Goal: Navigation & Orientation: Find specific page/section

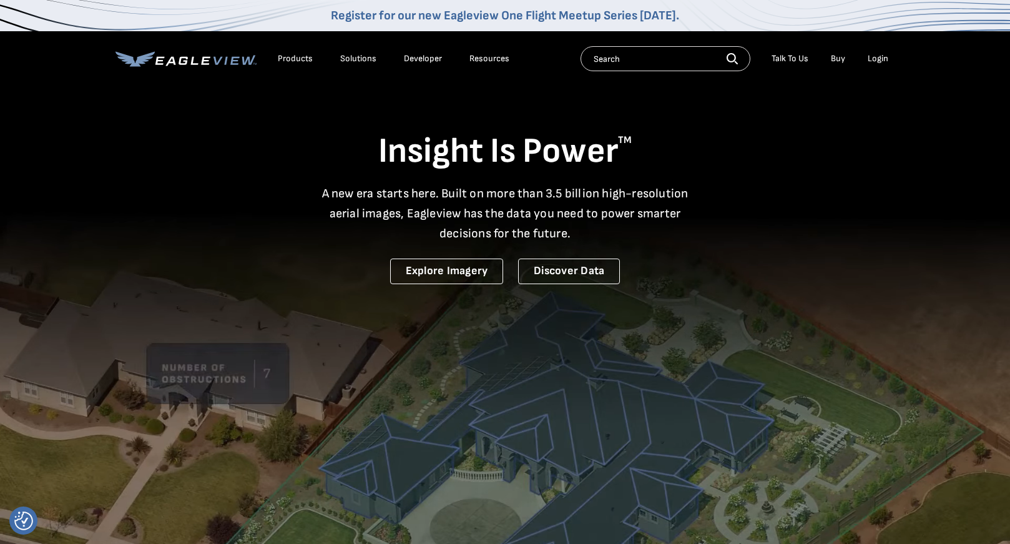
click at [882, 55] on div "Login" at bounding box center [877, 58] width 21 height 11
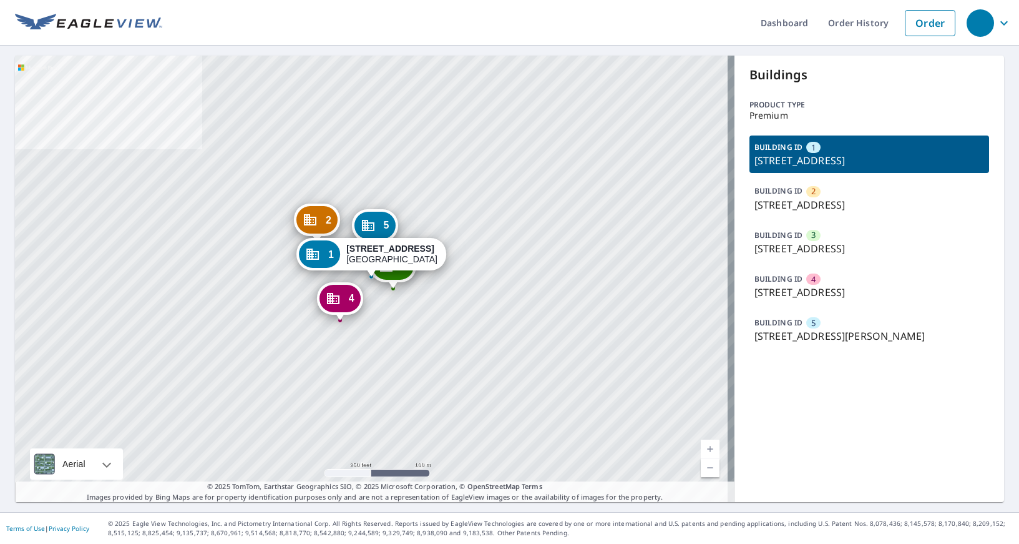
click at [414, 327] on div "2 [GEOGRAPHIC_DATA] 3 [STREET_ADDRESS] 4 [STREET_ADDRESS] 5 [STREET_ADDRESS][PE…" at bounding box center [375, 279] width 720 height 446
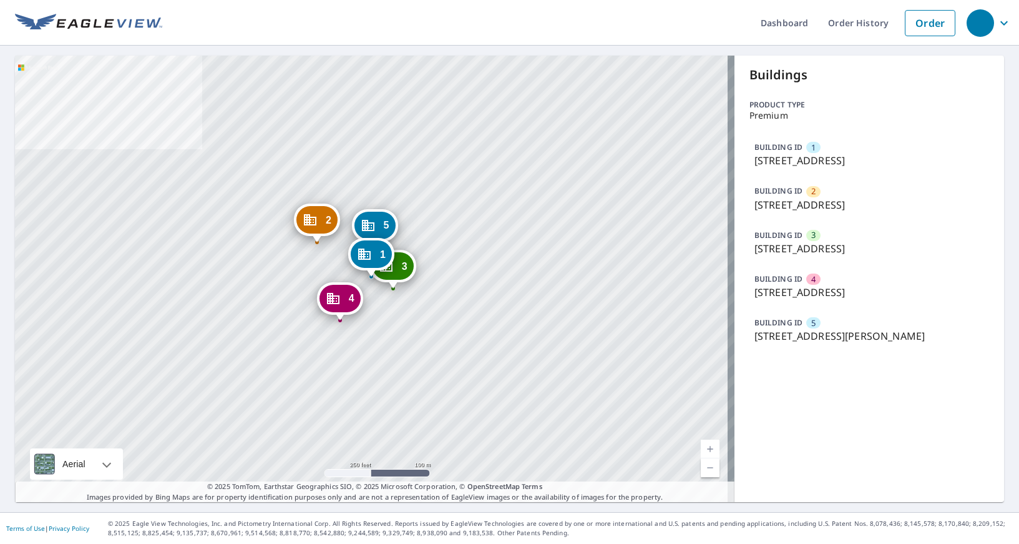
click at [414, 327] on div "2 [GEOGRAPHIC_DATA] 3 [STREET_ADDRESS] 4 [STREET_ADDRESS] 5 [STREET_ADDRESS][PE…" at bounding box center [375, 279] width 720 height 446
click at [399, 330] on div "2 [GEOGRAPHIC_DATA] 3 [STREET_ADDRESS] 4 [STREET_ADDRESS] 5 [STREET_ADDRESS][PE…" at bounding box center [375, 279] width 720 height 446
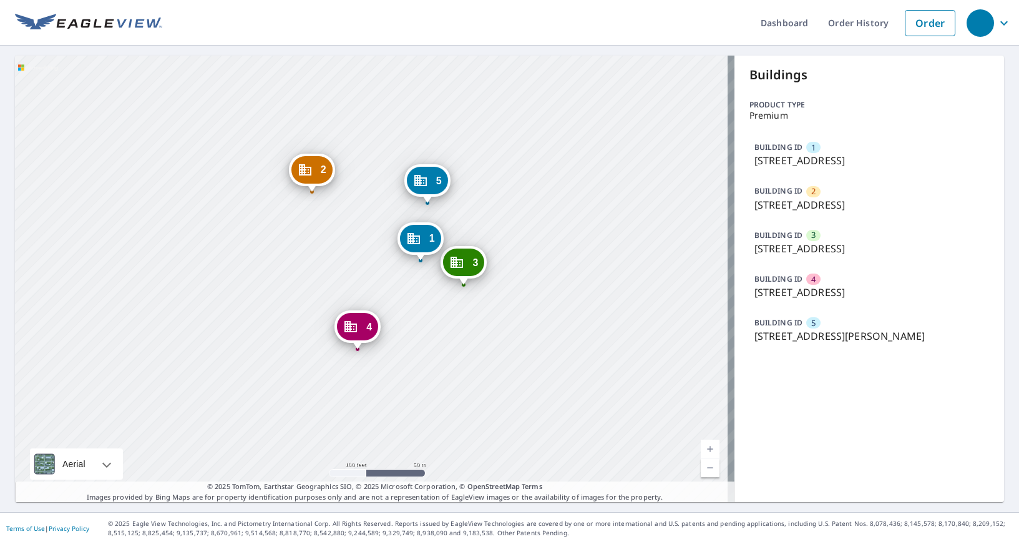
drag, startPoint x: 346, startPoint y: 275, endPoint x: 419, endPoint y: 300, distance: 77.0
click at [419, 300] on div "2 [GEOGRAPHIC_DATA] 3 [STREET_ADDRESS] 4 [STREET_ADDRESS] 5 [STREET_ADDRESS][PE…" at bounding box center [375, 279] width 720 height 446
